Goal: Transaction & Acquisition: Purchase product/service

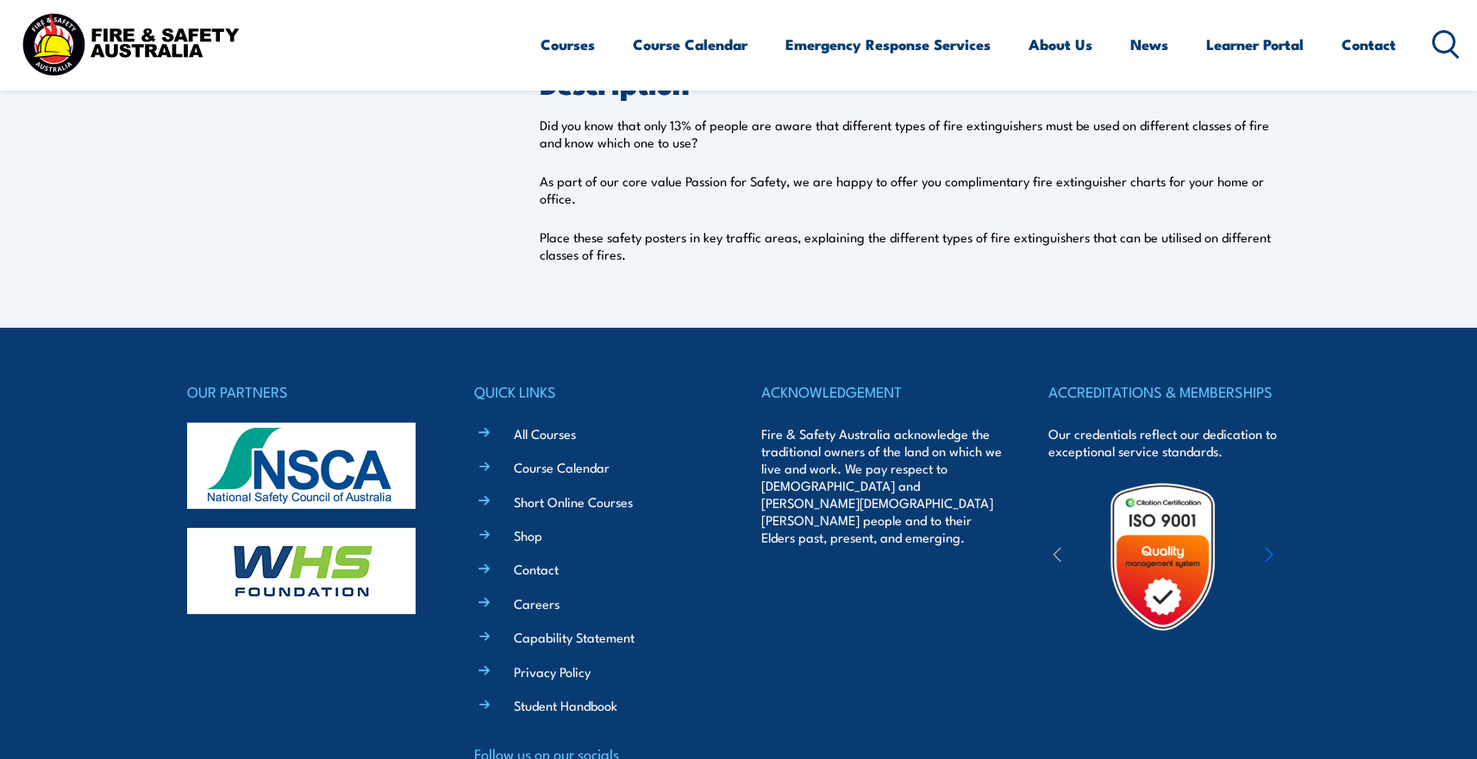
scroll to position [239, 0]
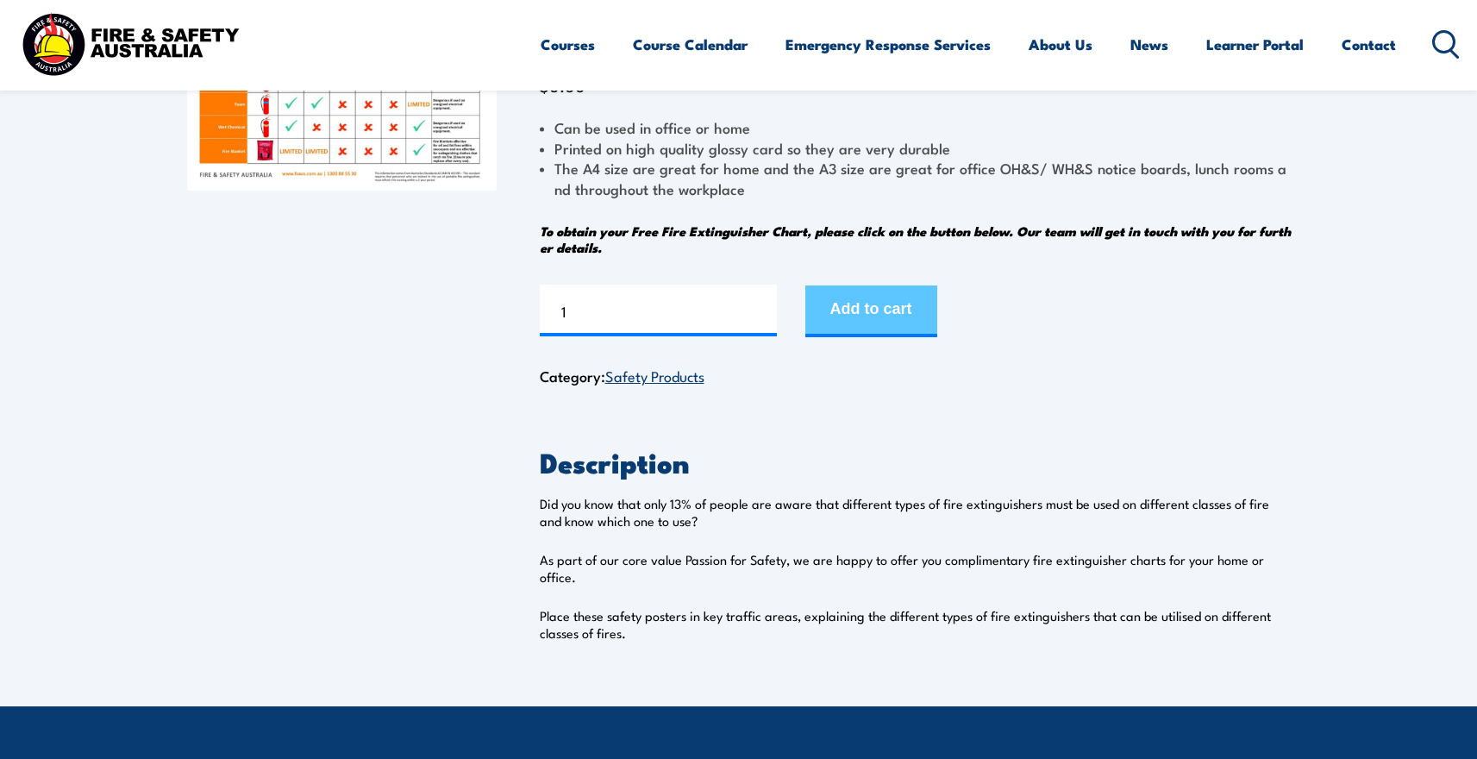
click at [864, 305] on button "Add to cart" at bounding box center [872, 311] width 132 height 52
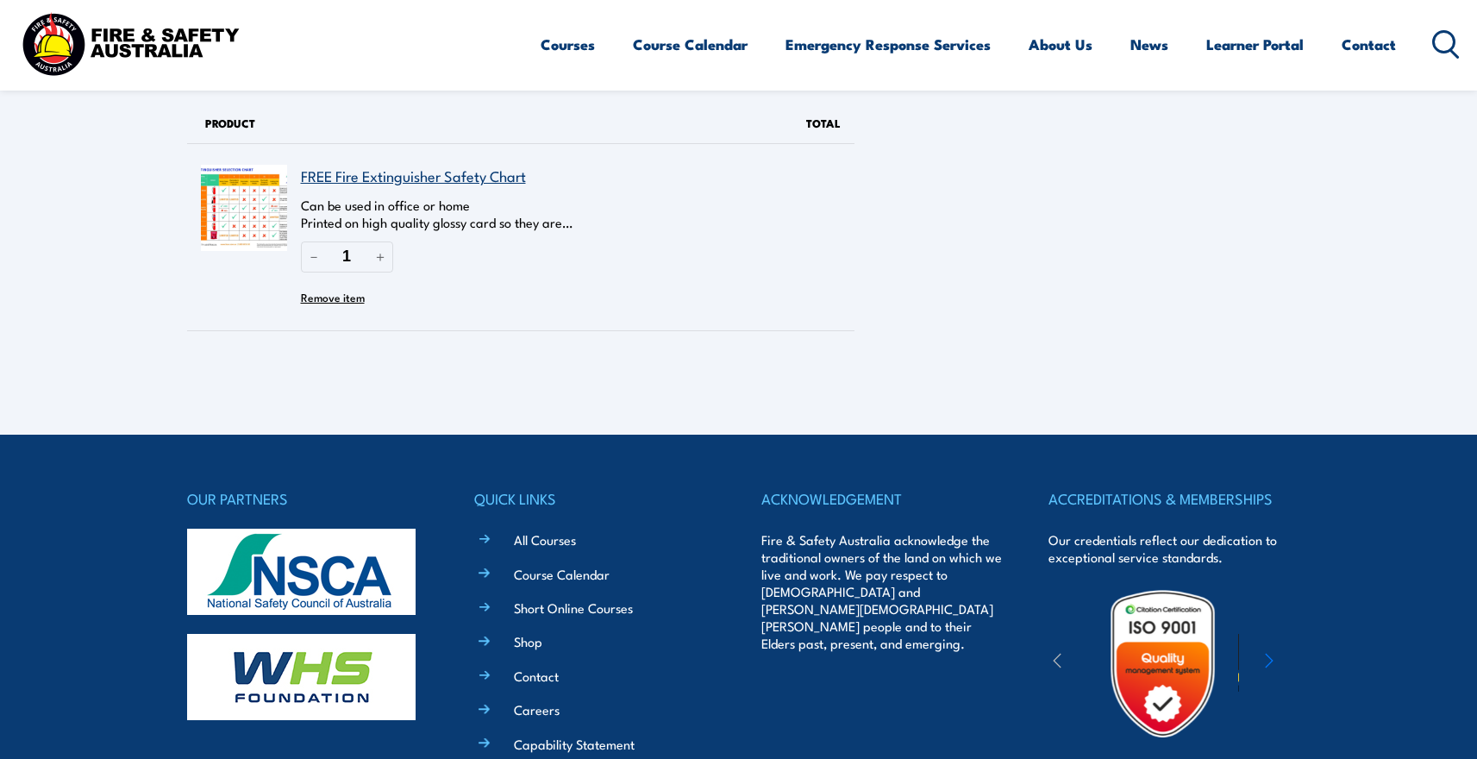
drag, startPoint x: 684, startPoint y: 171, endPoint x: 800, endPoint y: 119, distance: 127.4
click at [800, 119] on body "Courses Course Calendar Emergency Response Services Services Overview Emergency…" at bounding box center [738, 379] width 1477 height 759
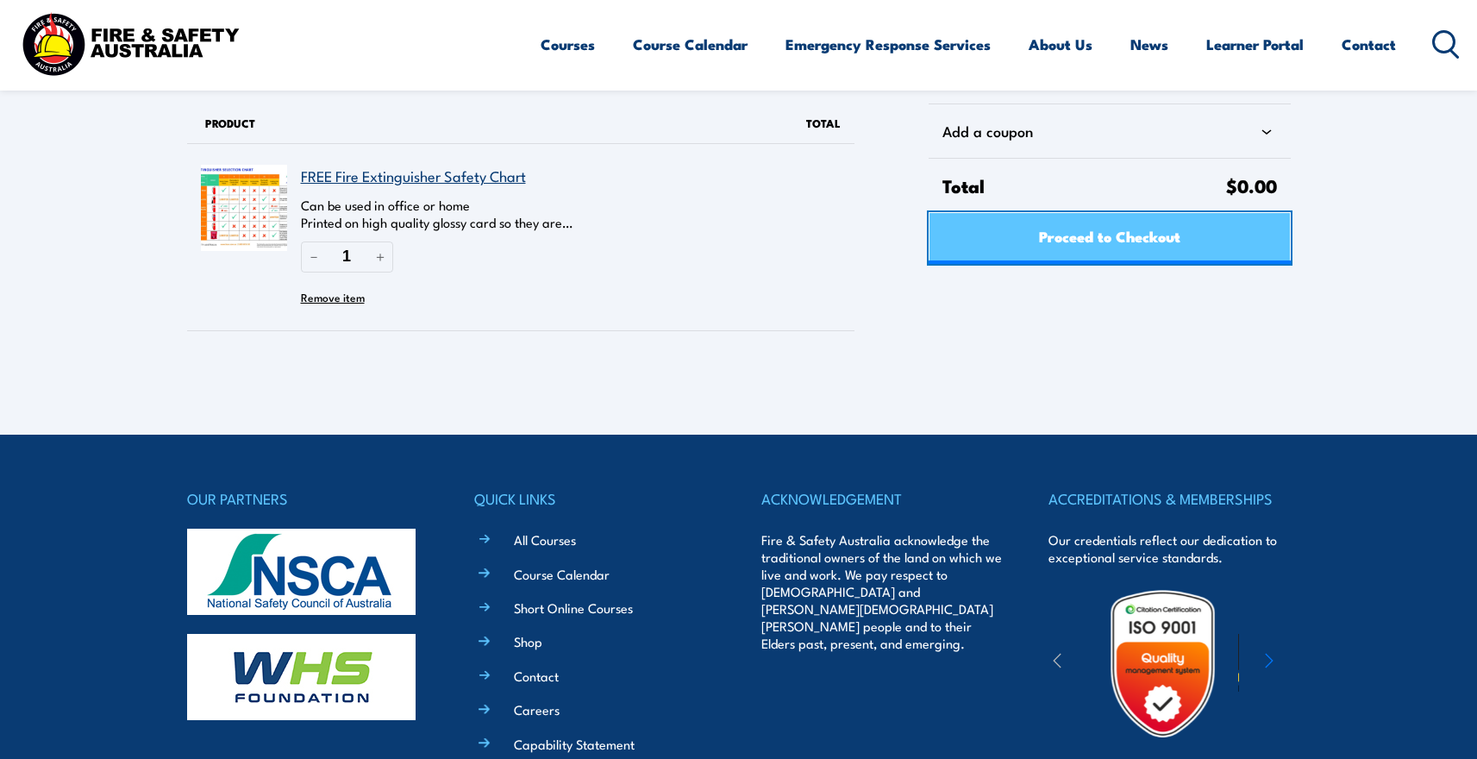
click at [1068, 225] on div "Add a coupon Total $0.00 Proceed to Checkout" at bounding box center [1098, 234] width 386 height 262
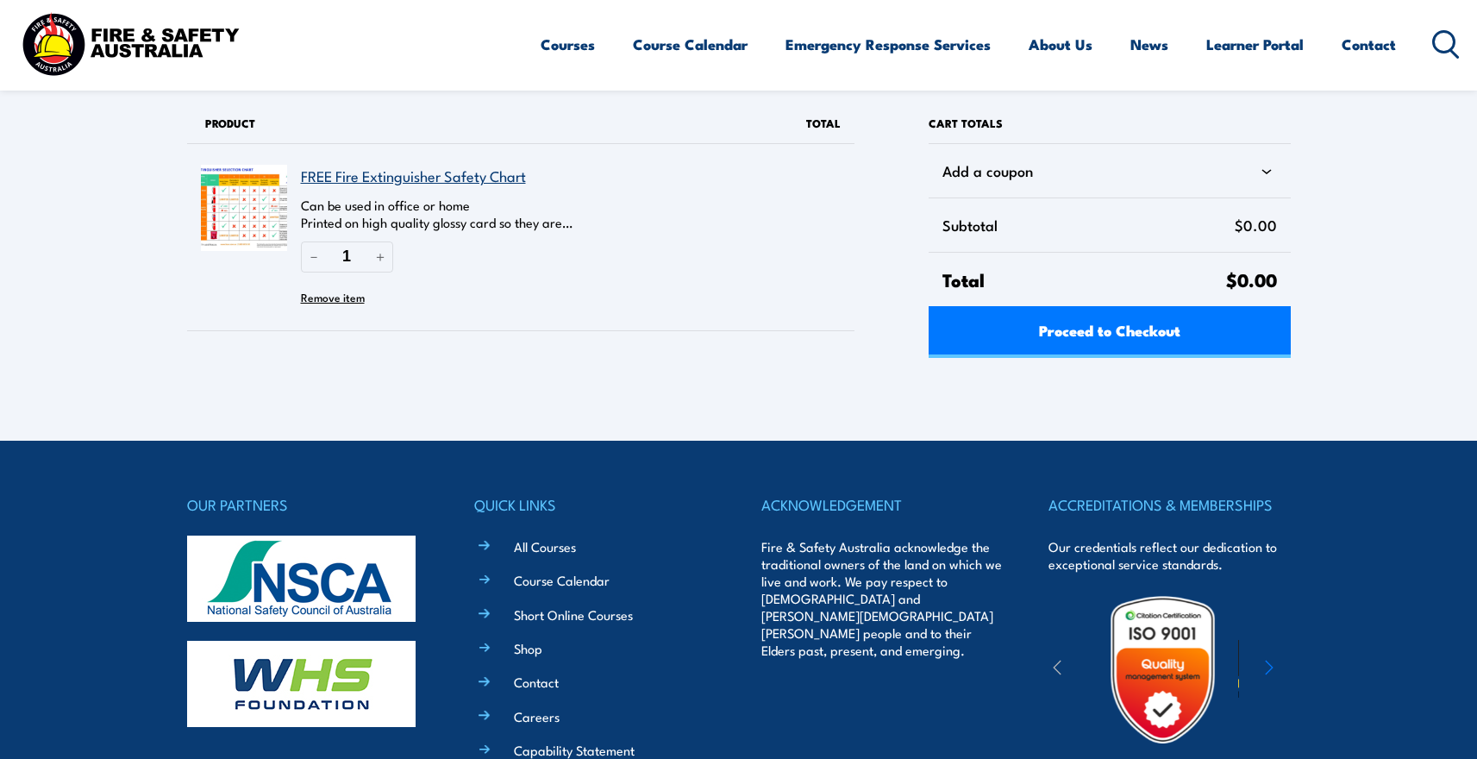
click at [979, 297] on div "Total $0.00" at bounding box center [1109, 279] width 361 height 54
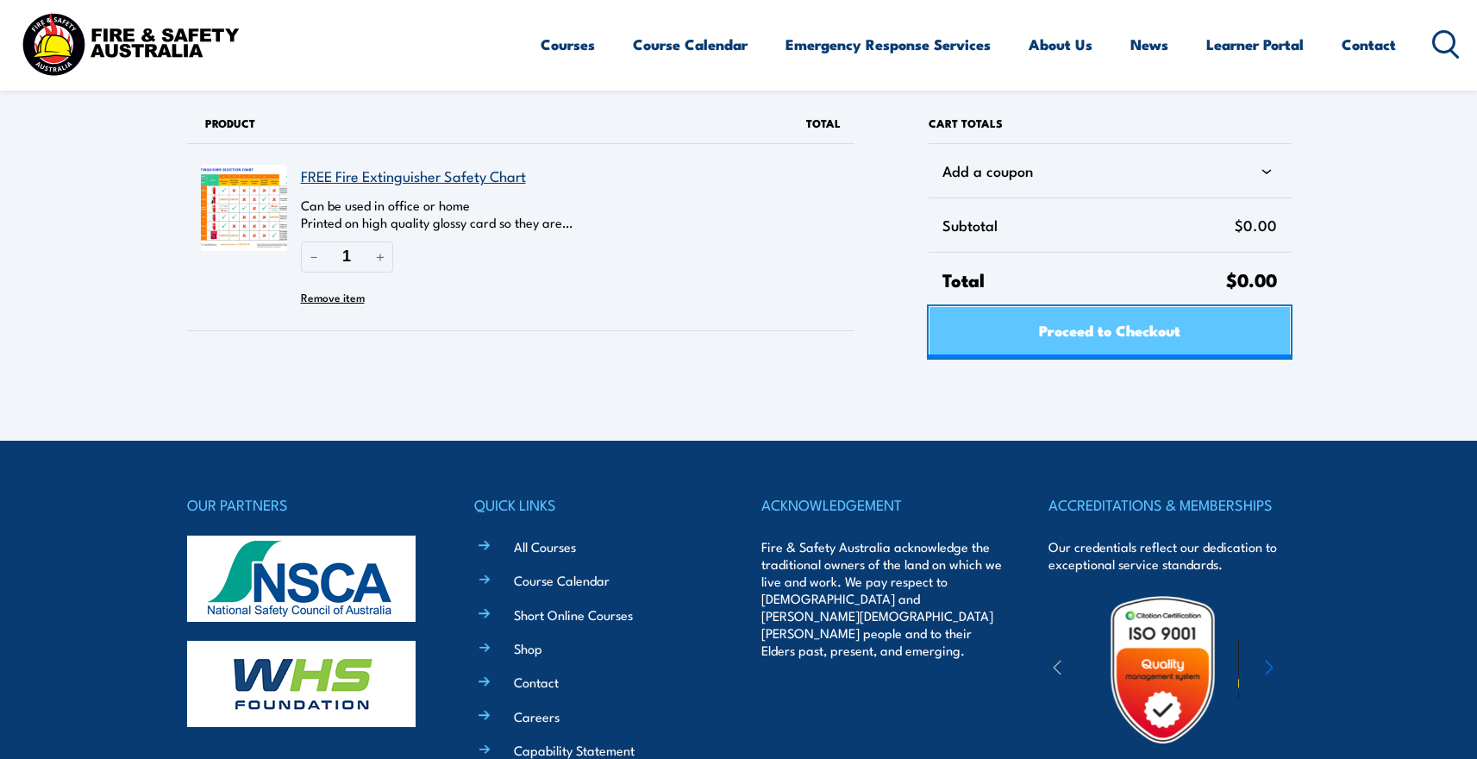
click at [960, 310] on link "Proceed to Checkout" at bounding box center [1109, 332] width 361 height 52
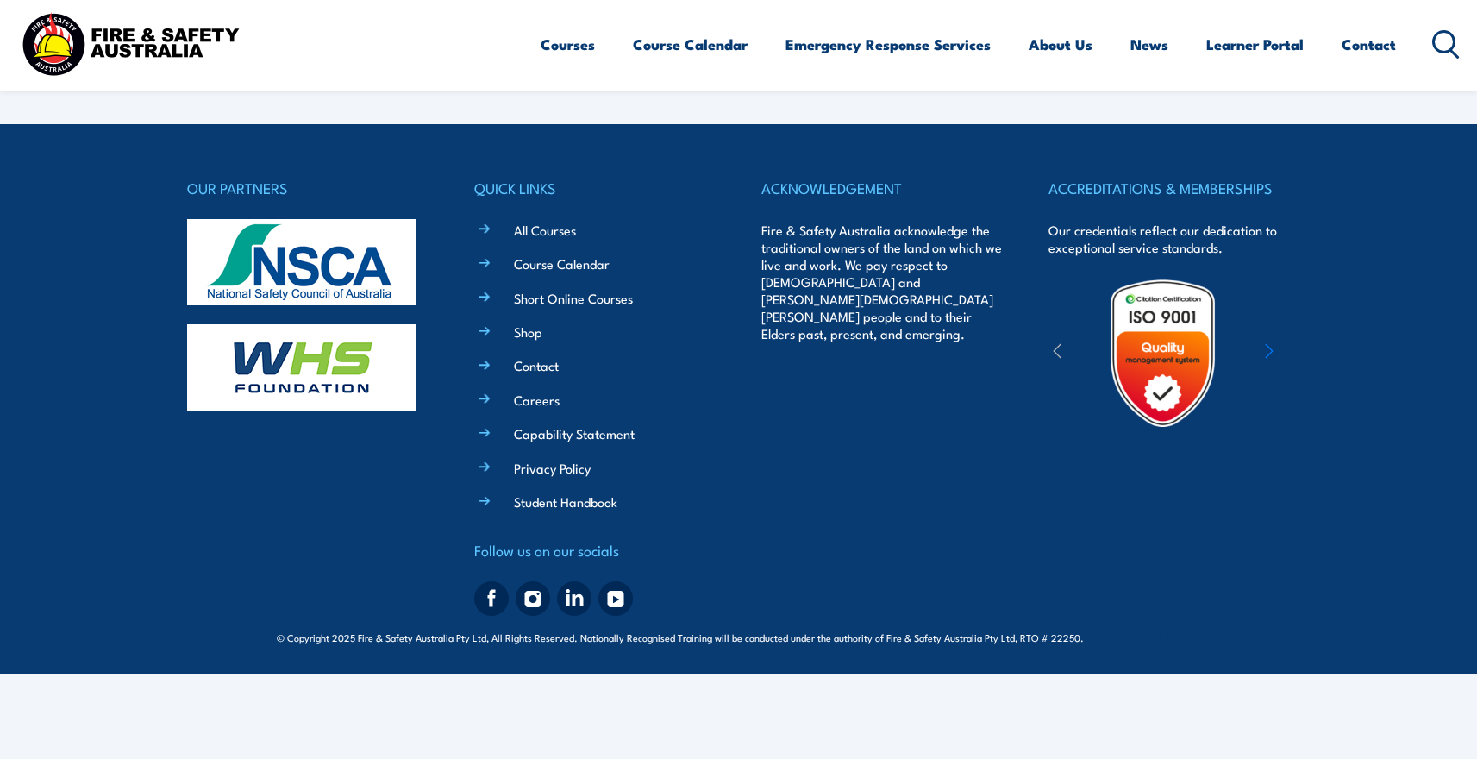
select select "VIC"
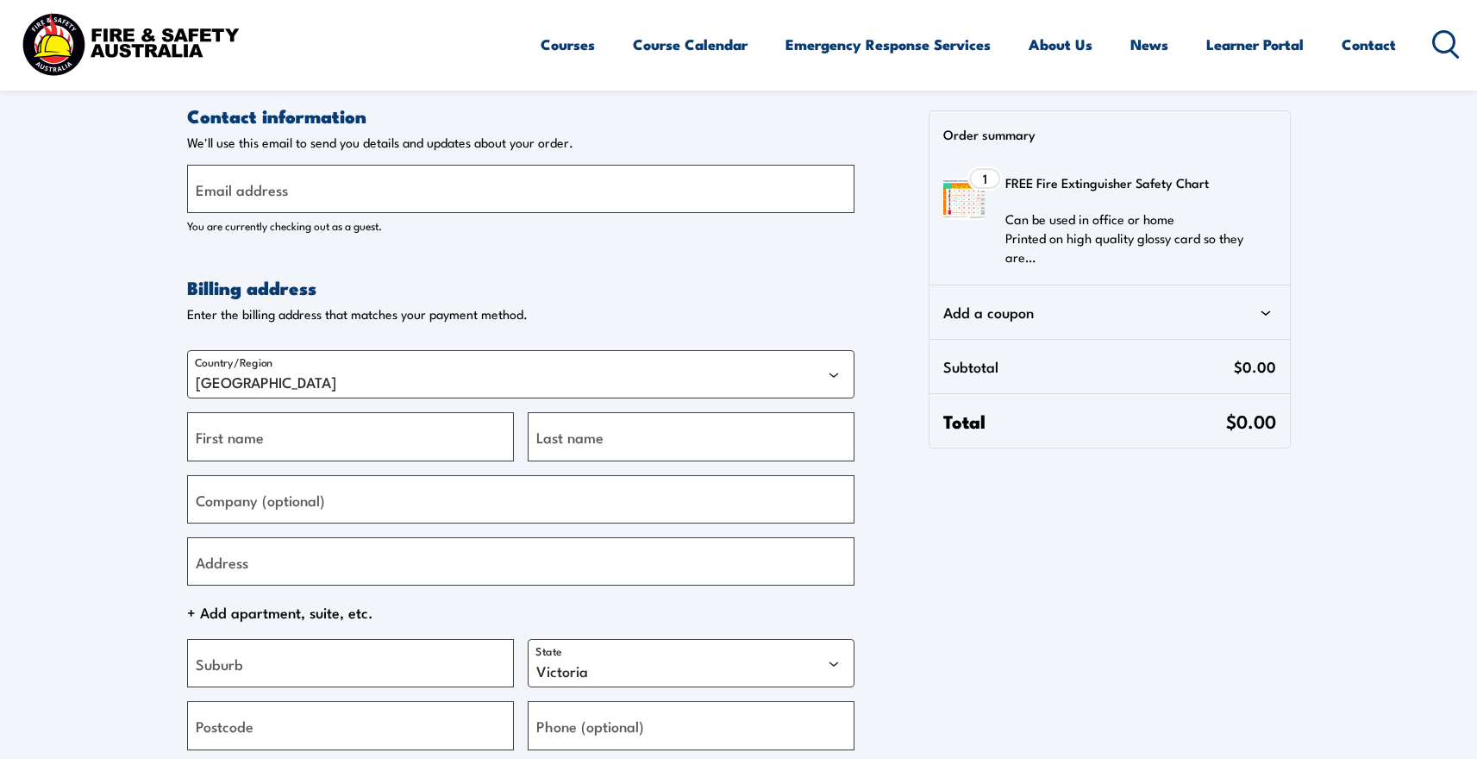
click at [522, 252] on form "Contact information Contact information We'll use this email to send you detail…" at bounding box center [521, 558] width 668 height 910
drag, startPoint x: 496, startPoint y: 205, endPoint x: 446, endPoint y: 247, distance: 64.9
click at [484, 216] on div "Email address You are currently checking out as a guest." at bounding box center [521, 199] width 668 height 69
type input "[EMAIL_ADDRESS][DOMAIN_NAME]"
type input "ADAM"
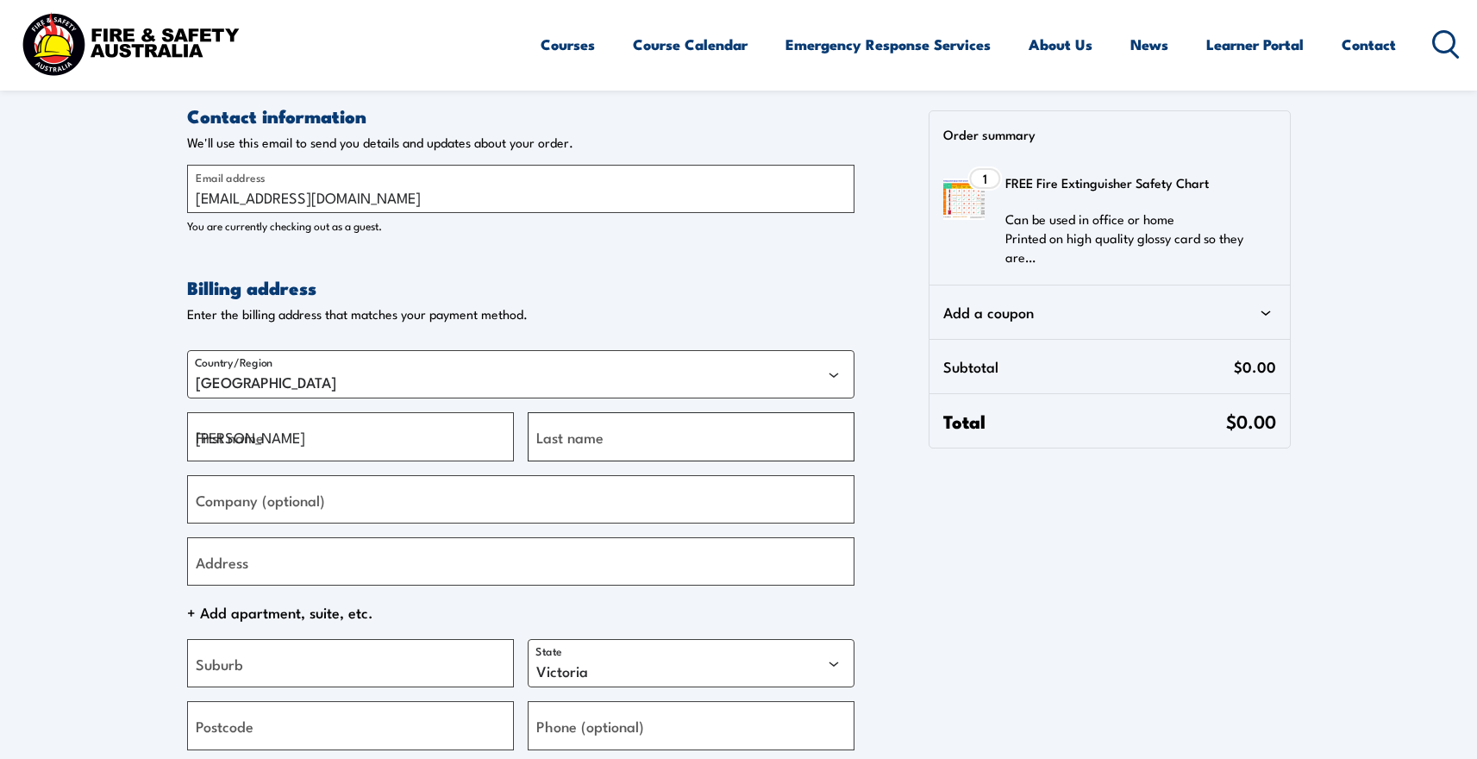
type input "SJOQA"
type input "[STREET_ADDRESS][PERSON_NAME]"
type input "New York"
type input "10003"
type input "12126469983"
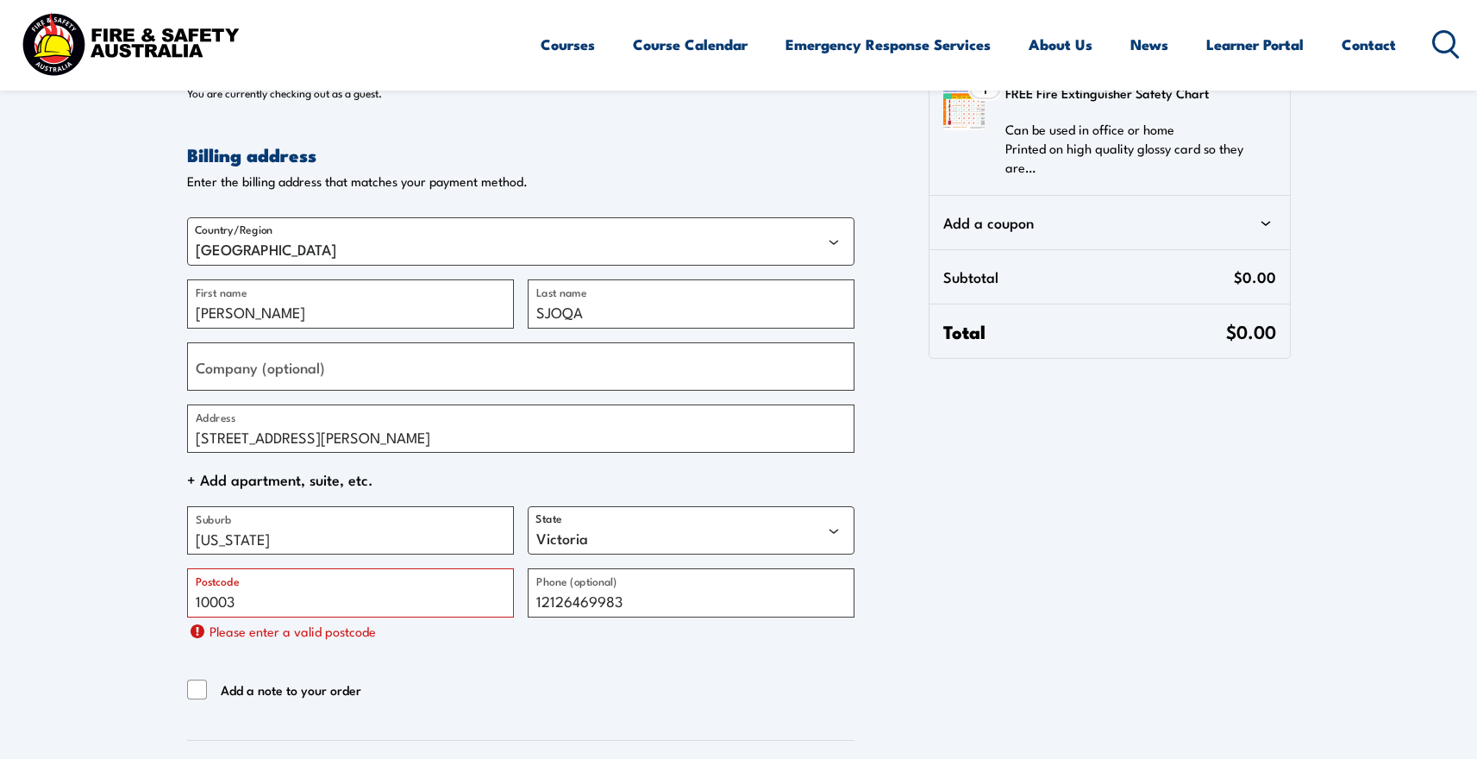
scroll to position [480, 0]
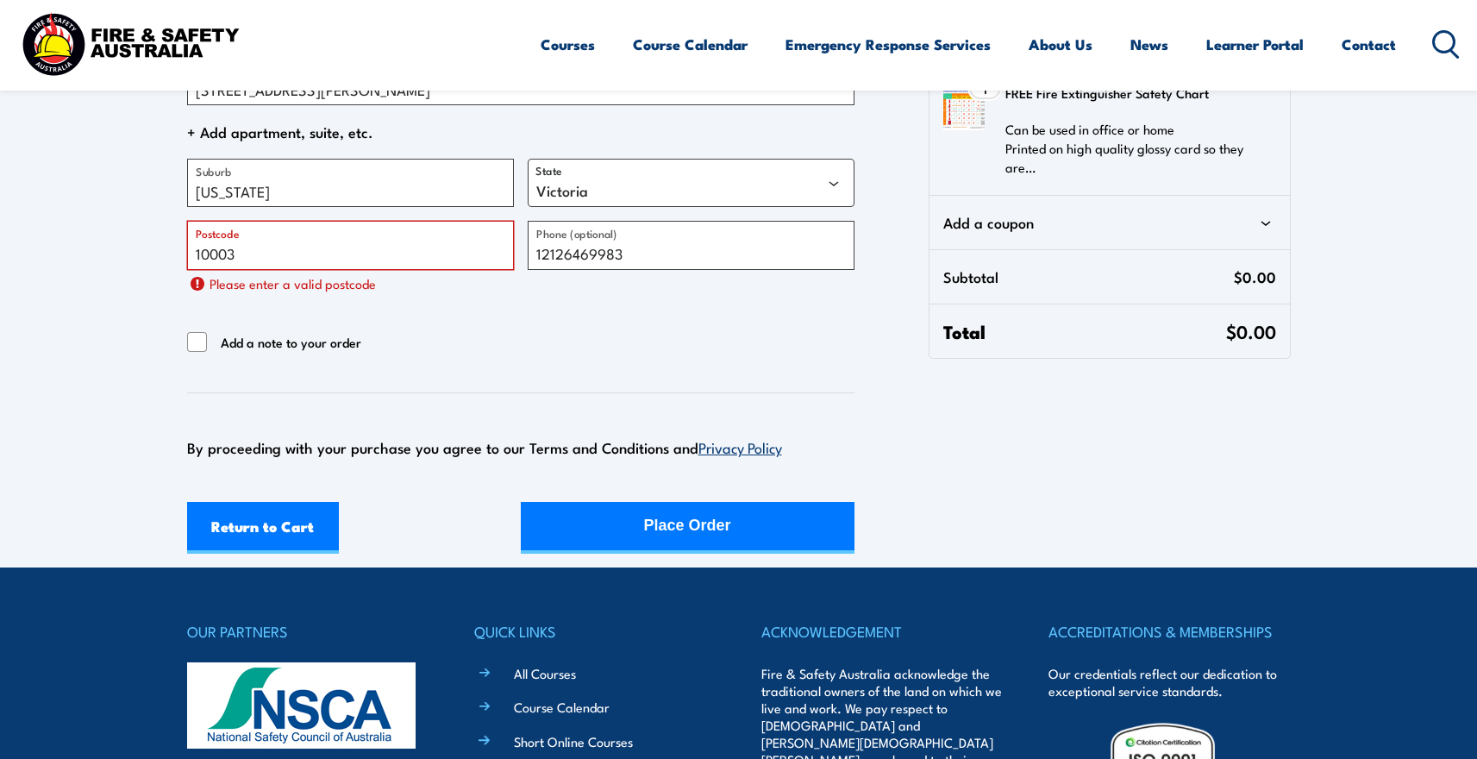
click at [317, 260] on input "10003" at bounding box center [350, 245] width 327 height 48
click at [213, 259] on input "10003" at bounding box center [350, 245] width 327 height 48
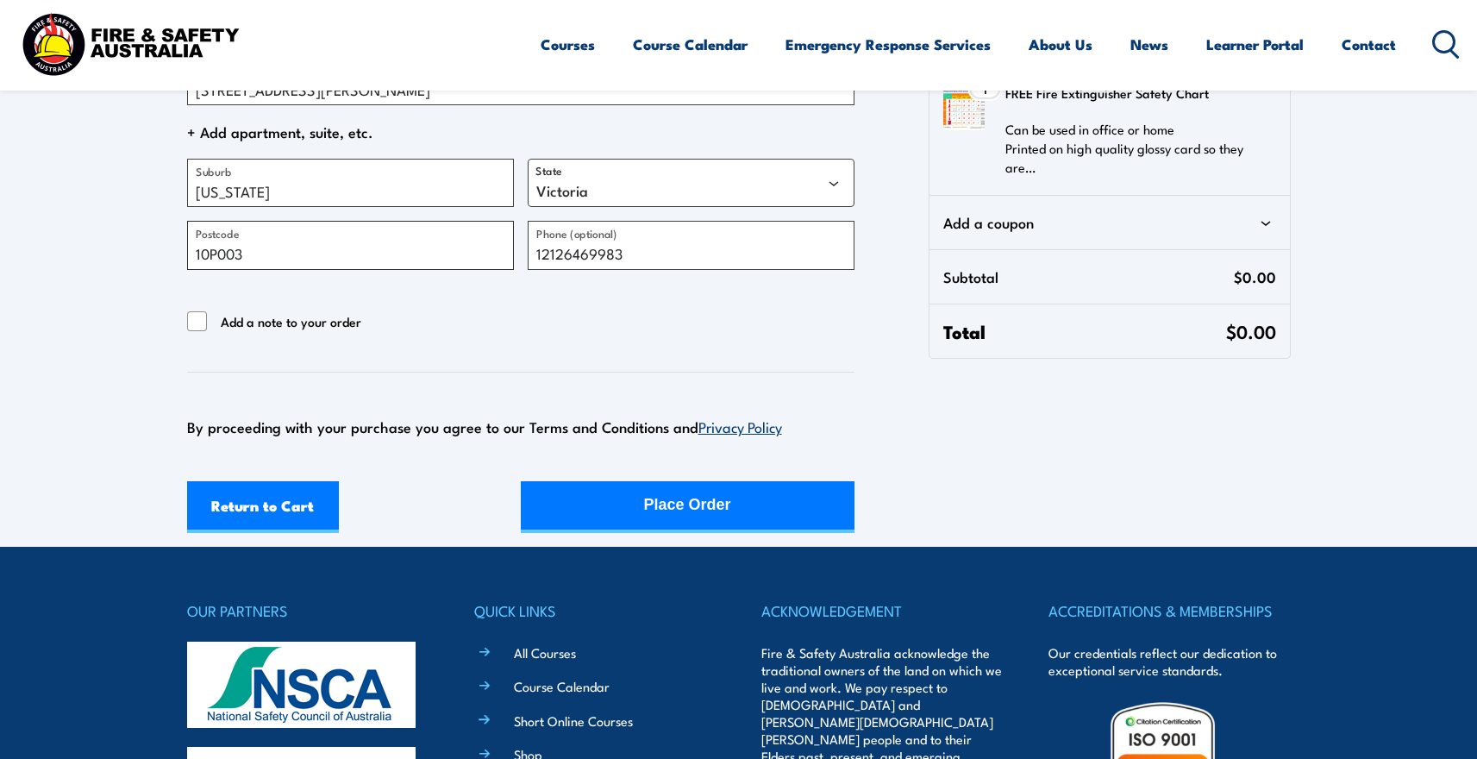
click at [214, 257] on input "10P003" at bounding box center [350, 245] width 327 height 48
type input "1003"
click at [556, 521] on div "Return to Cart Place Order" at bounding box center [521, 507] width 668 height 52
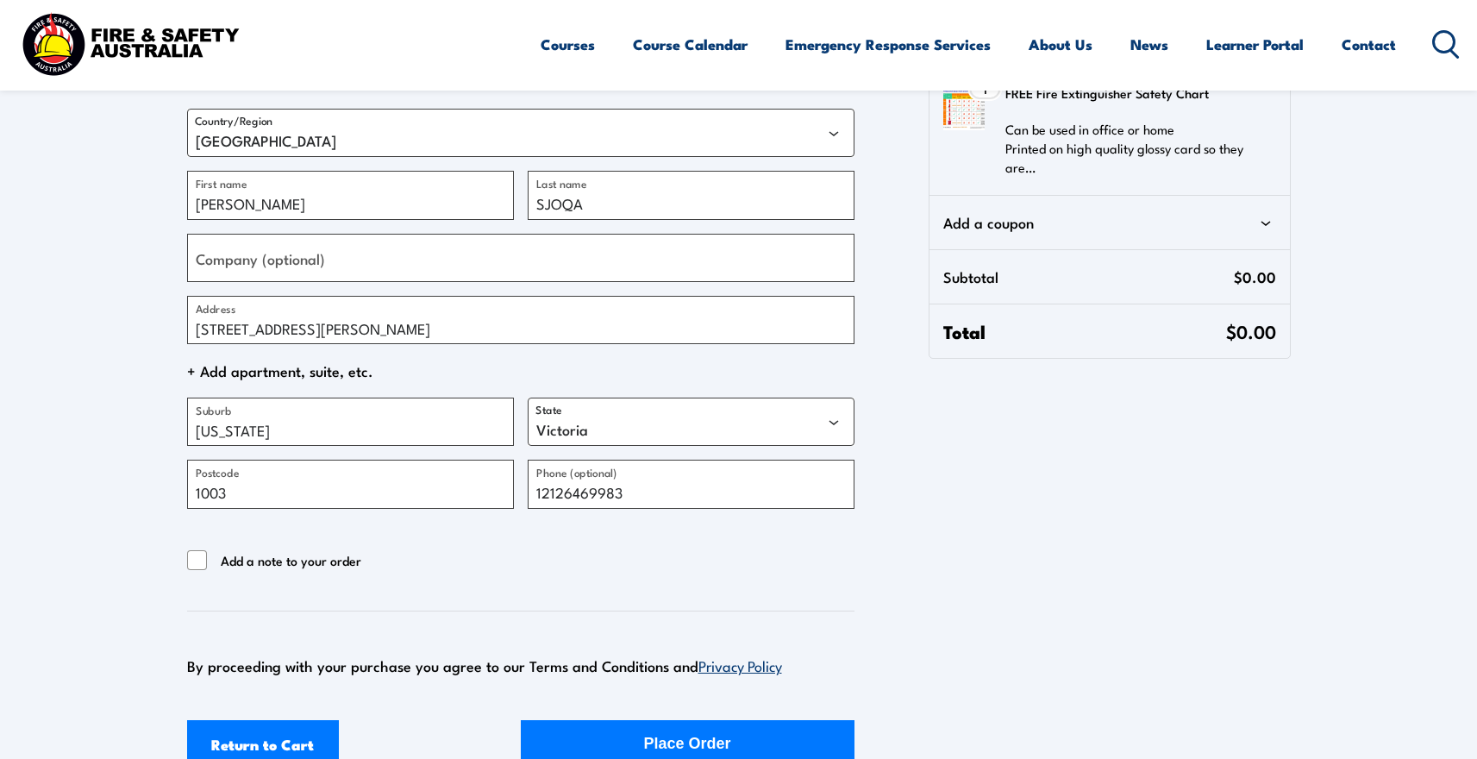
scroll to position [567, 0]
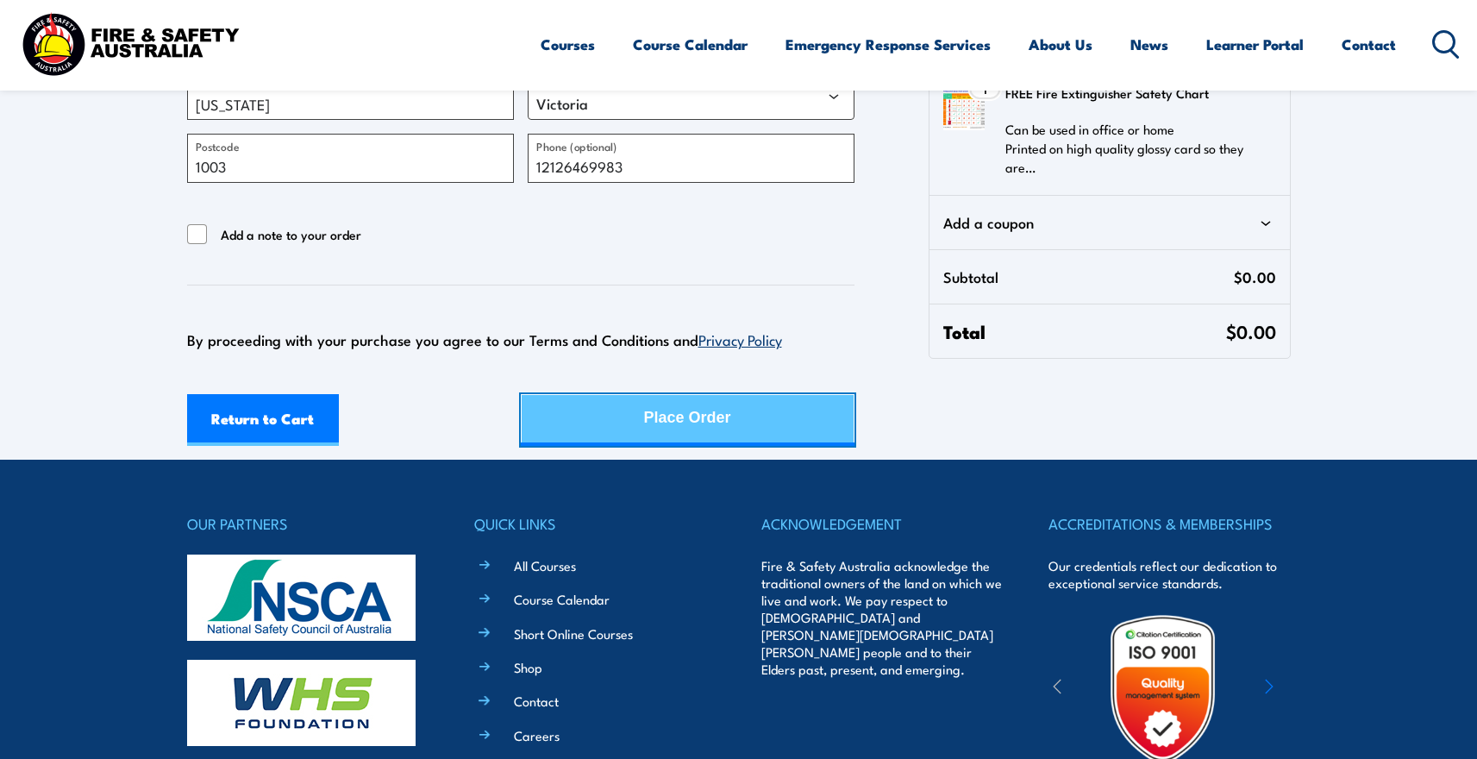
click at [651, 426] on div "Place Order" at bounding box center [687, 418] width 87 height 46
